Goal: Navigation & Orientation: Find specific page/section

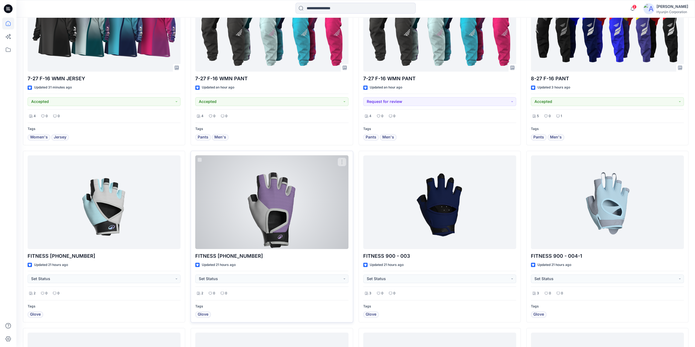
scroll to position [246, 0]
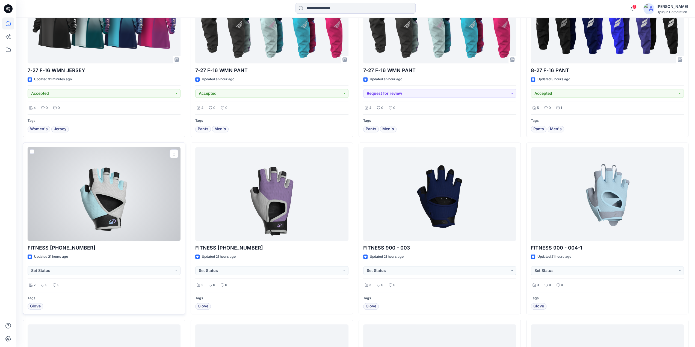
click at [104, 221] on div at bounding box center [104, 194] width 153 height 94
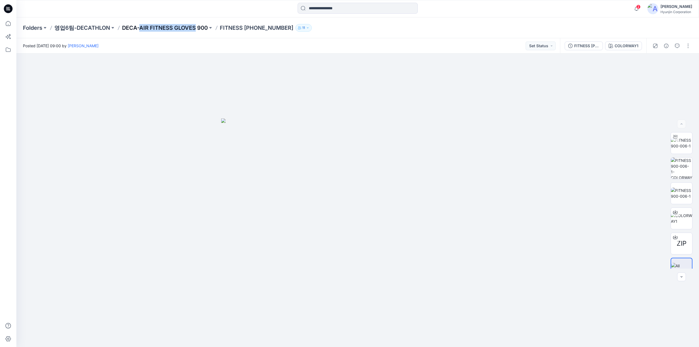
drag, startPoint x: 138, startPoint y: 33, endPoint x: 194, endPoint y: 30, distance: 56.3
click at [194, 30] on div "Folders 영업6팀-DECATHLON DECA-AIR FITNESS GLOVES 900 FITNESS 900-006-1 11" at bounding box center [357, 27] width 683 height 21
copy p "AIR FITNESS GLOVES"
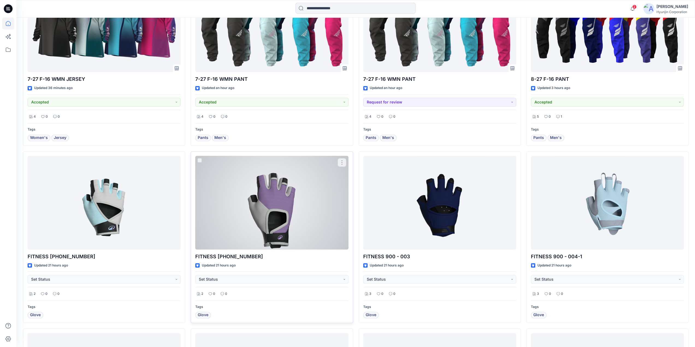
scroll to position [246, 0]
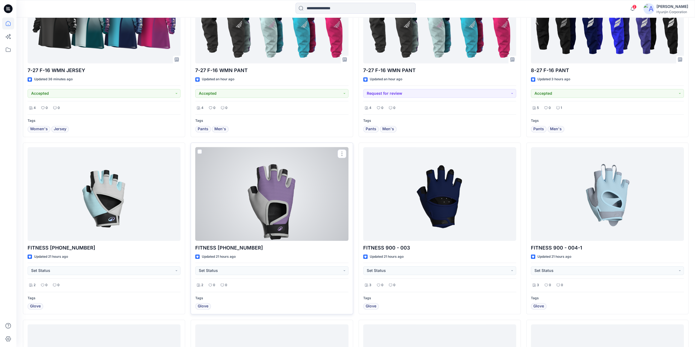
click at [250, 210] on div at bounding box center [271, 194] width 153 height 94
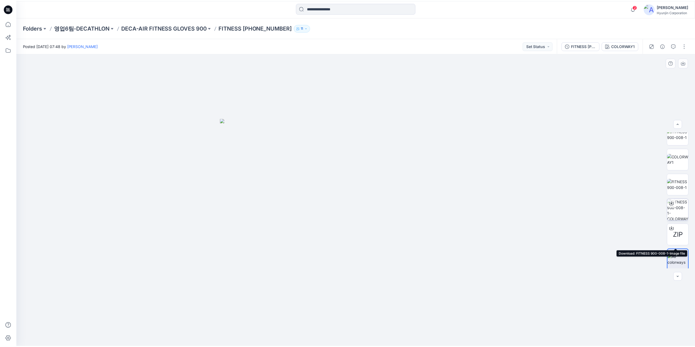
scroll to position [11, 0]
click at [677, 203] on div at bounding box center [675, 201] width 9 height 9
drag, startPoint x: 138, startPoint y: 37, endPoint x: 194, endPoint y: 35, distance: 55.5
click at [194, 35] on div "Folders 영업6팀-DECATHLON DECA-AIR FITNESS GLOVES 900 FITNESS [PHONE_NUMBER] 11" at bounding box center [357, 27] width 683 height 21
copy p "AIR FITNESS GLOVES"
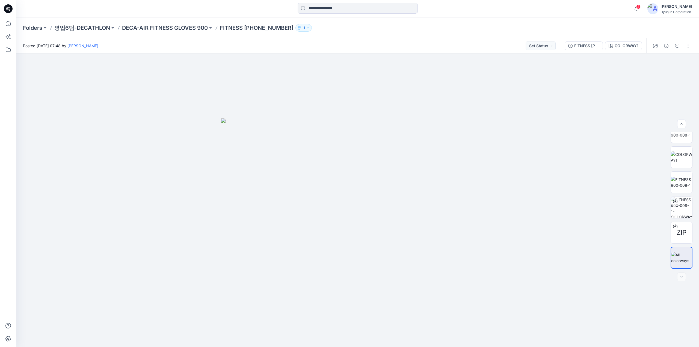
click at [16, 11] on div at bounding box center [7, 8] width 17 height 17
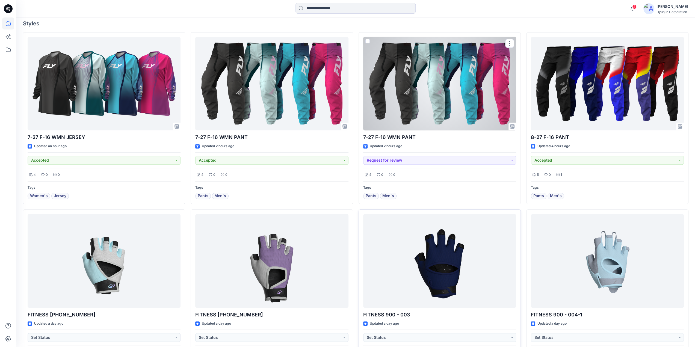
scroll to position [191, 0]
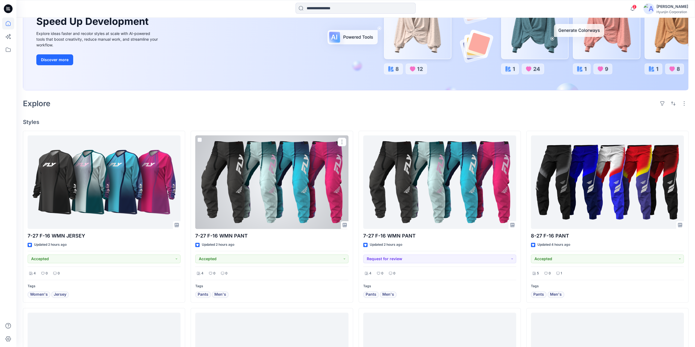
scroll to position [82, 0]
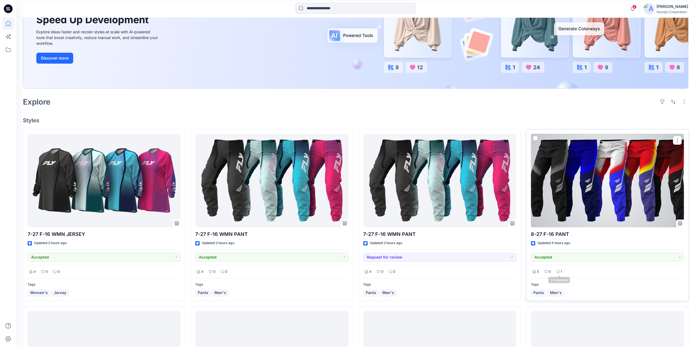
click at [561, 271] on p "1" at bounding box center [561, 272] width 1 height 6
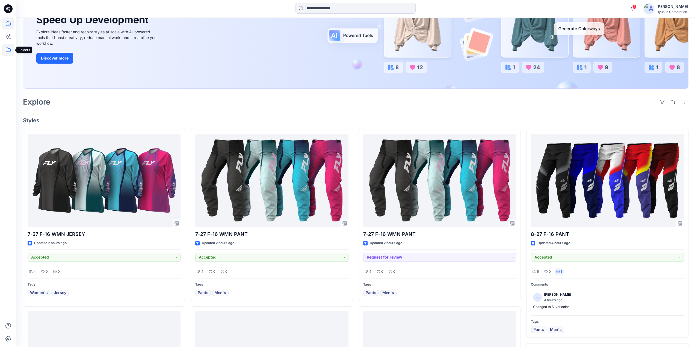
click at [2, 52] on icon at bounding box center [8, 50] width 12 height 12
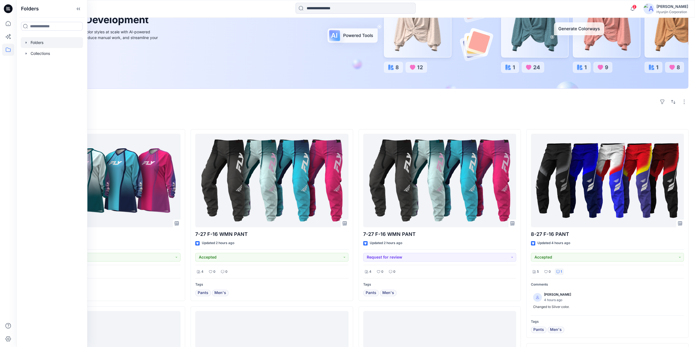
click at [39, 45] on div at bounding box center [52, 42] width 62 height 11
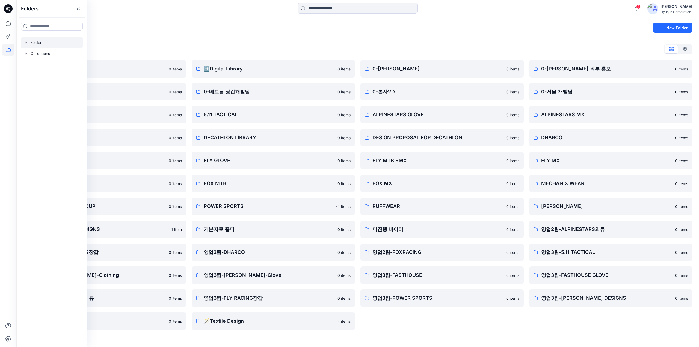
click at [413, 45] on div "Folders List" at bounding box center [357, 49] width 669 height 9
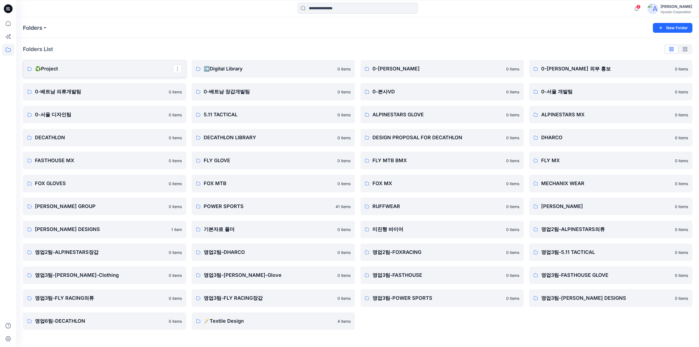
click at [56, 72] on p "♻️Project" at bounding box center [104, 69] width 138 height 8
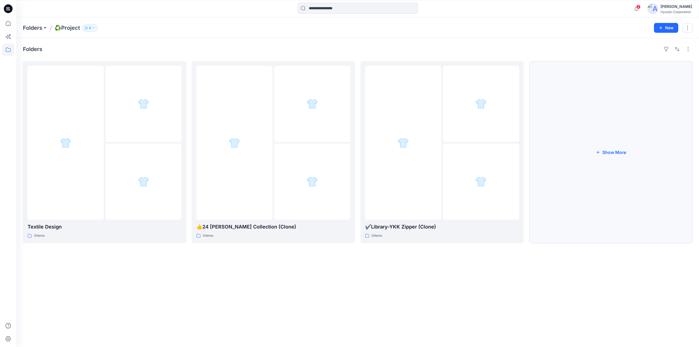
click at [612, 173] on button "Show More" at bounding box center [610, 152] width 163 height 182
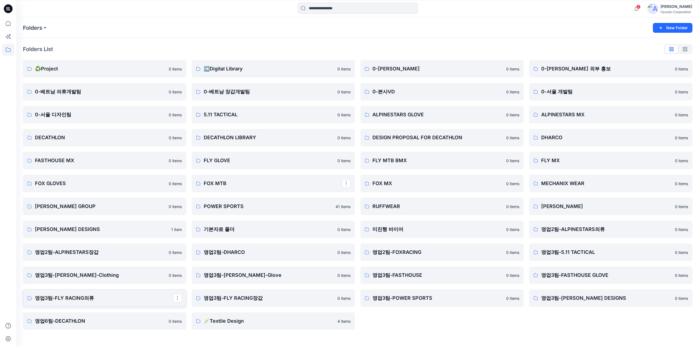
click at [136, 302] on link "영업3팀-FLY RACING의류" at bounding box center [104, 297] width 163 height 17
